Goal: Task Accomplishment & Management: Use online tool/utility

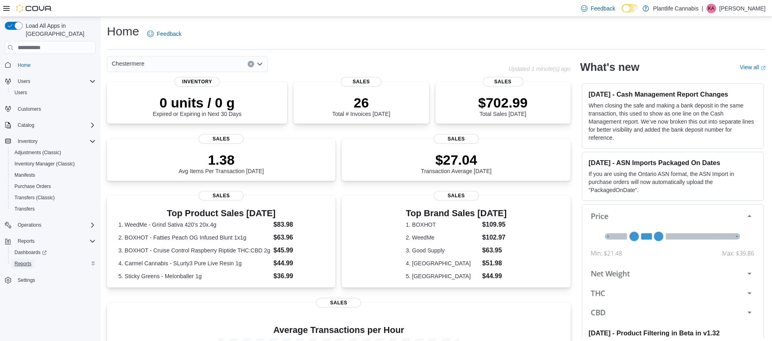
click at [21, 260] on span "Reports" at bounding box center [22, 263] width 17 height 6
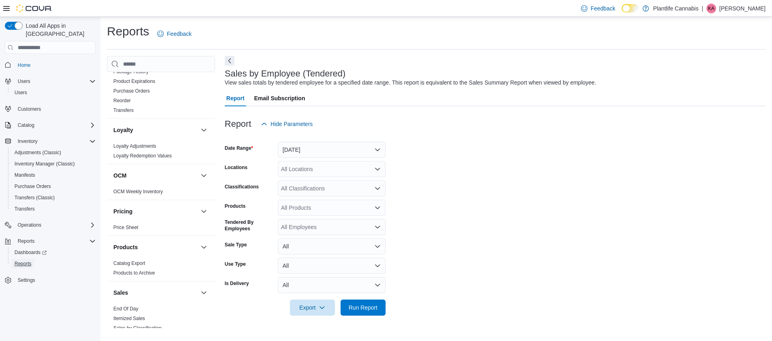
scroll to position [264, 0]
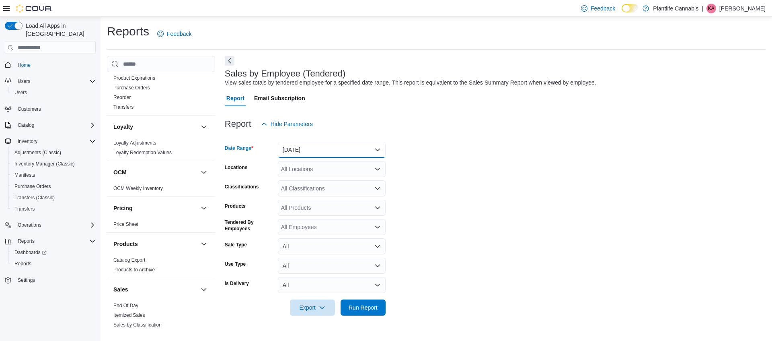
click at [321, 154] on button "[DATE]" at bounding box center [332, 150] width 108 height 16
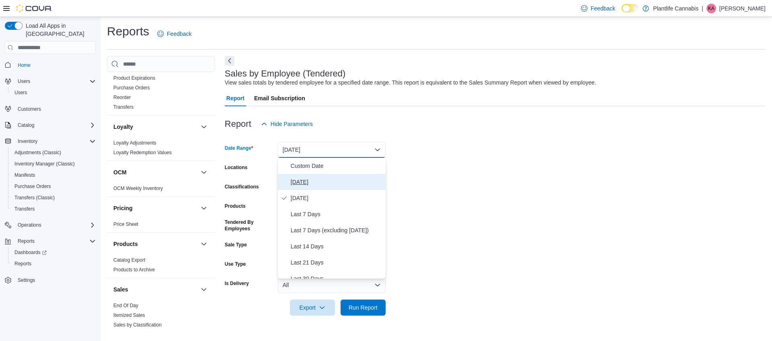
click at [295, 183] on span "[DATE]" at bounding box center [337, 182] width 92 height 10
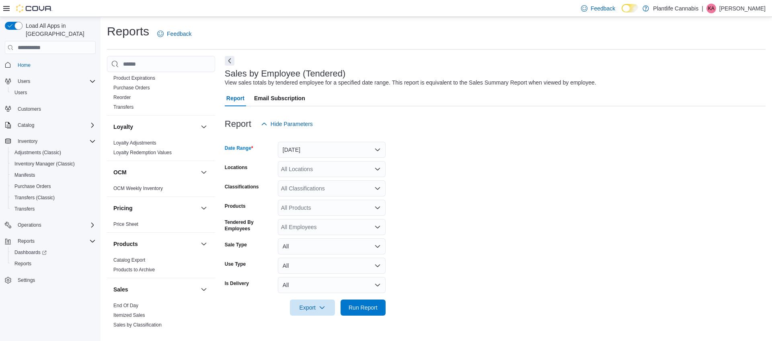
drag, startPoint x: 344, startPoint y: 169, endPoint x: 338, endPoint y: 171, distance: 5.9
click at [342, 169] on div "All Locations" at bounding box center [332, 169] width 108 height 16
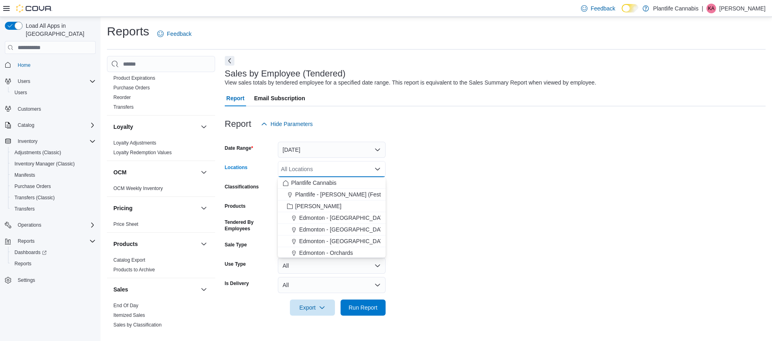
scroll to position [480, 0]
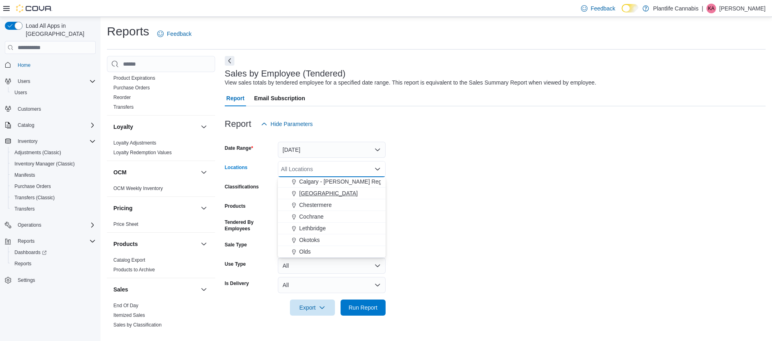
click at [317, 203] on span "Chestermere" at bounding box center [315, 205] width 33 height 8
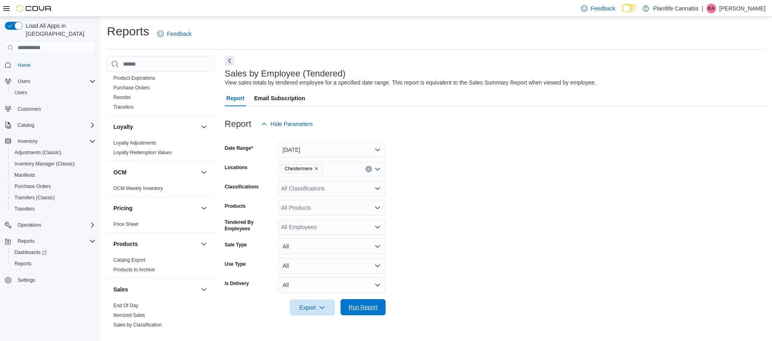
click at [354, 307] on span "Run Report" at bounding box center [363, 307] width 29 height 8
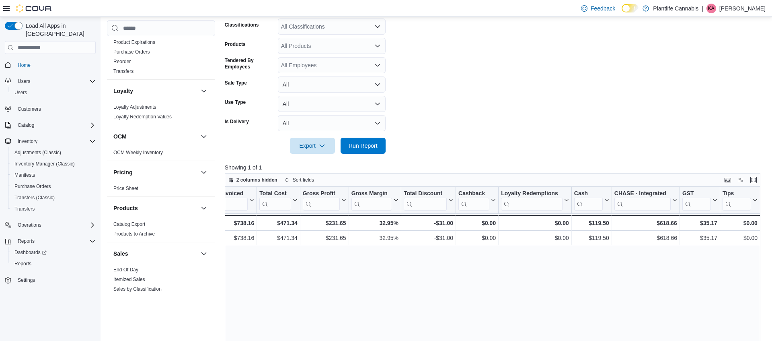
scroll to position [0, 618]
